Goal: Task Accomplishment & Management: Manage account settings

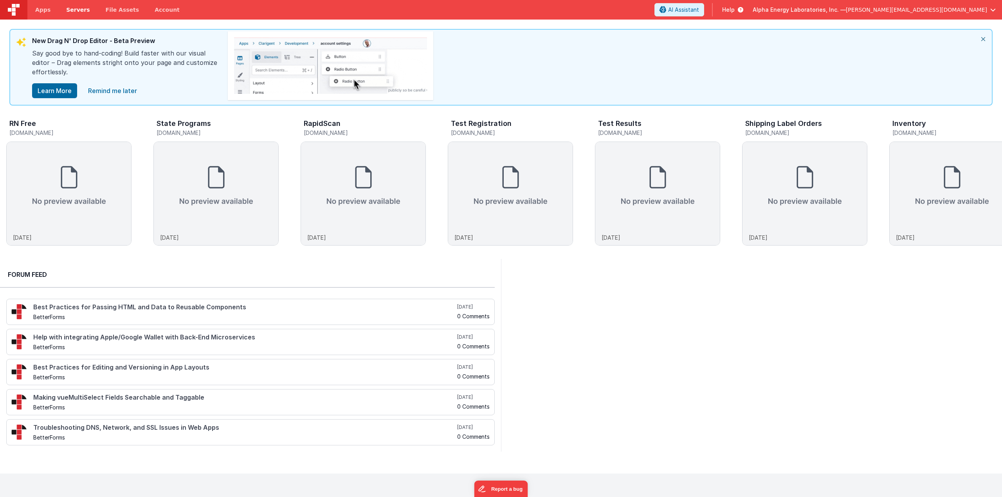
click at [77, 9] on span "Servers" at bounding box center [77, 10] width 23 height 8
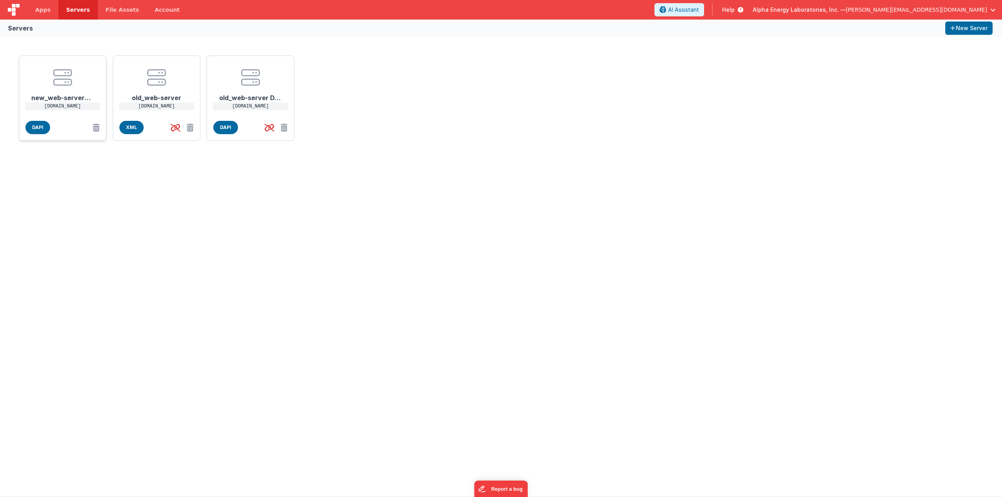
click at [84, 70] on center at bounding box center [62, 77] width 63 height 19
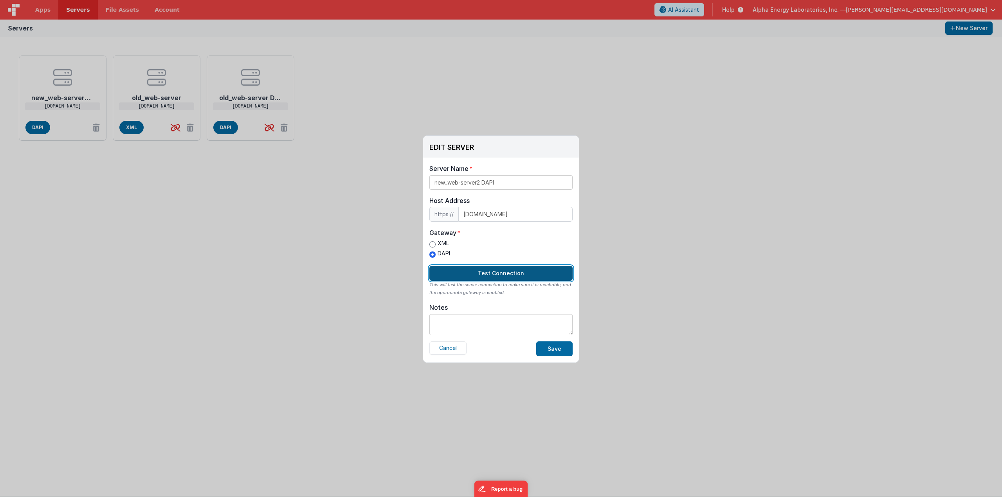
click at [523, 275] on button "Test Connection" at bounding box center [500, 273] width 143 height 15
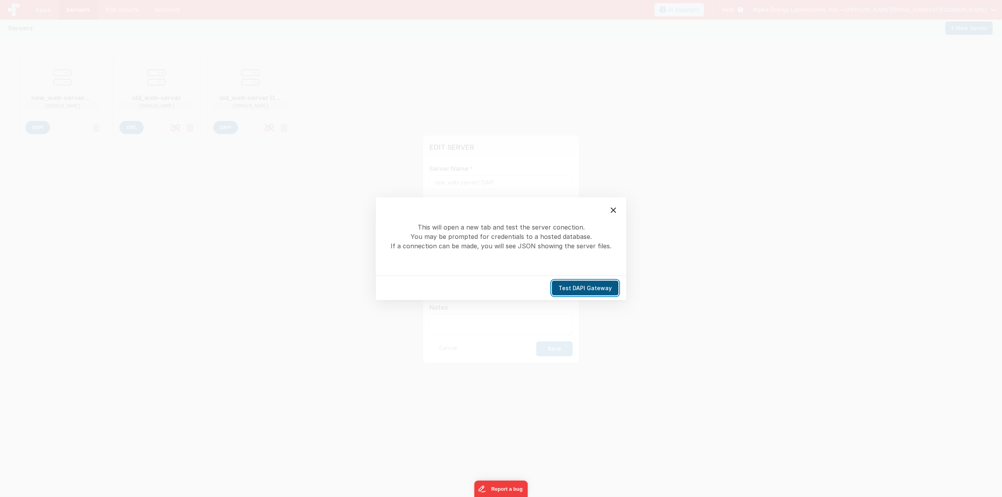
click at [567, 288] on button "Test DAPI Gateway" at bounding box center [585, 288] width 67 height 15
click at [612, 207] on icon at bounding box center [612, 209] width 9 height 9
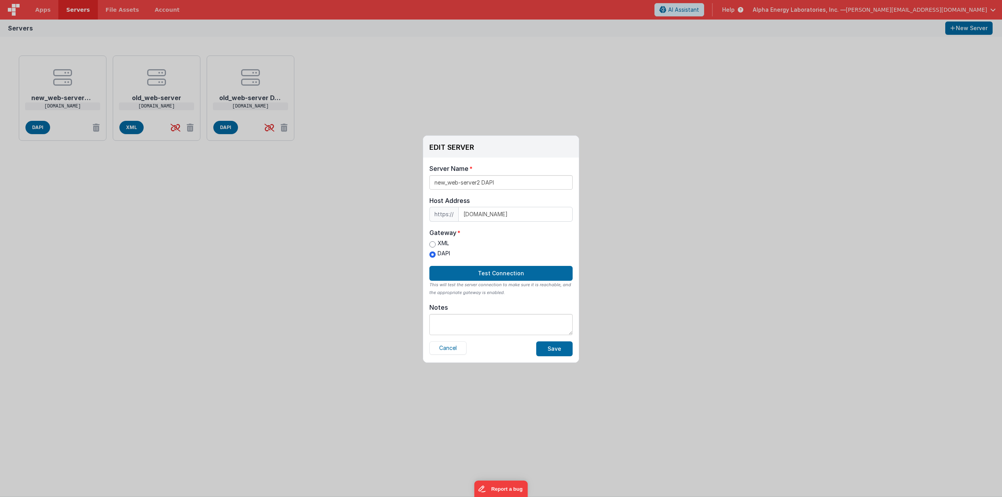
click at [435, 240] on label "XML" at bounding box center [439, 243] width 21 height 8
click at [435, 241] on input "XML" at bounding box center [432, 244] width 6 height 6
radio input "true"
click at [433, 253] on input "DAPI" at bounding box center [432, 255] width 6 height 6
radio input "true"
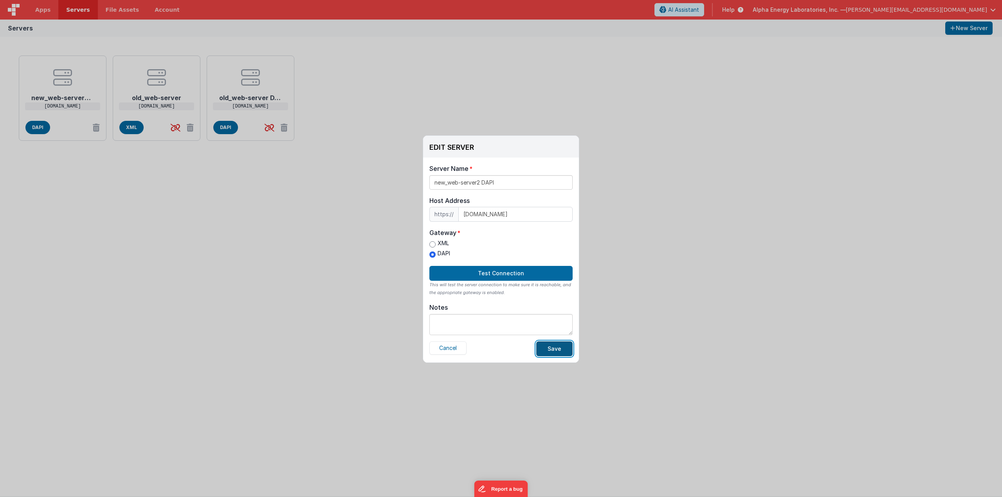
click at [552, 349] on button "Save" at bounding box center [554, 349] width 36 height 15
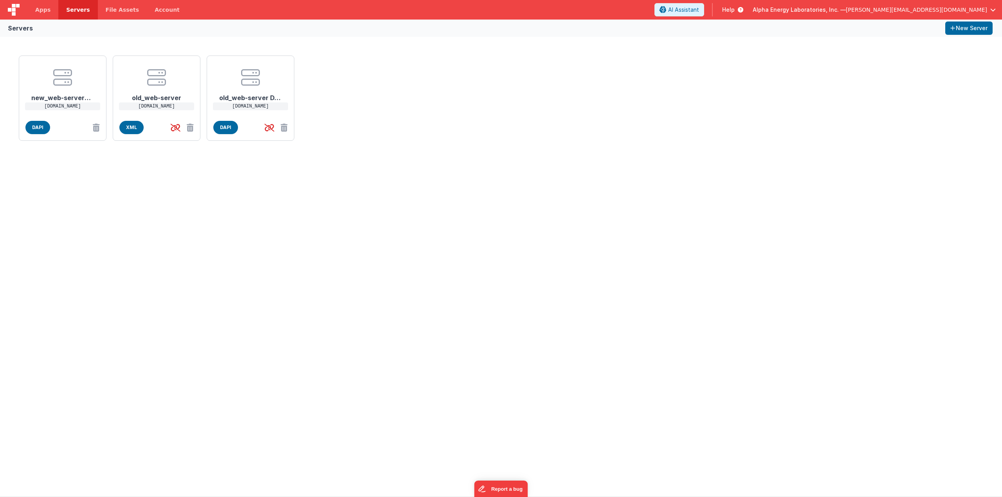
click at [408, 230] on div "new_web-server2 DAPI [DOMAIN_NAME] DAPI old_web-server [DOMAIN_NAME] XML old_we…" at bounding box center [501, 267] width 1002 height 460
